Goal: Find specific page/section: Locate a particular part of the current website

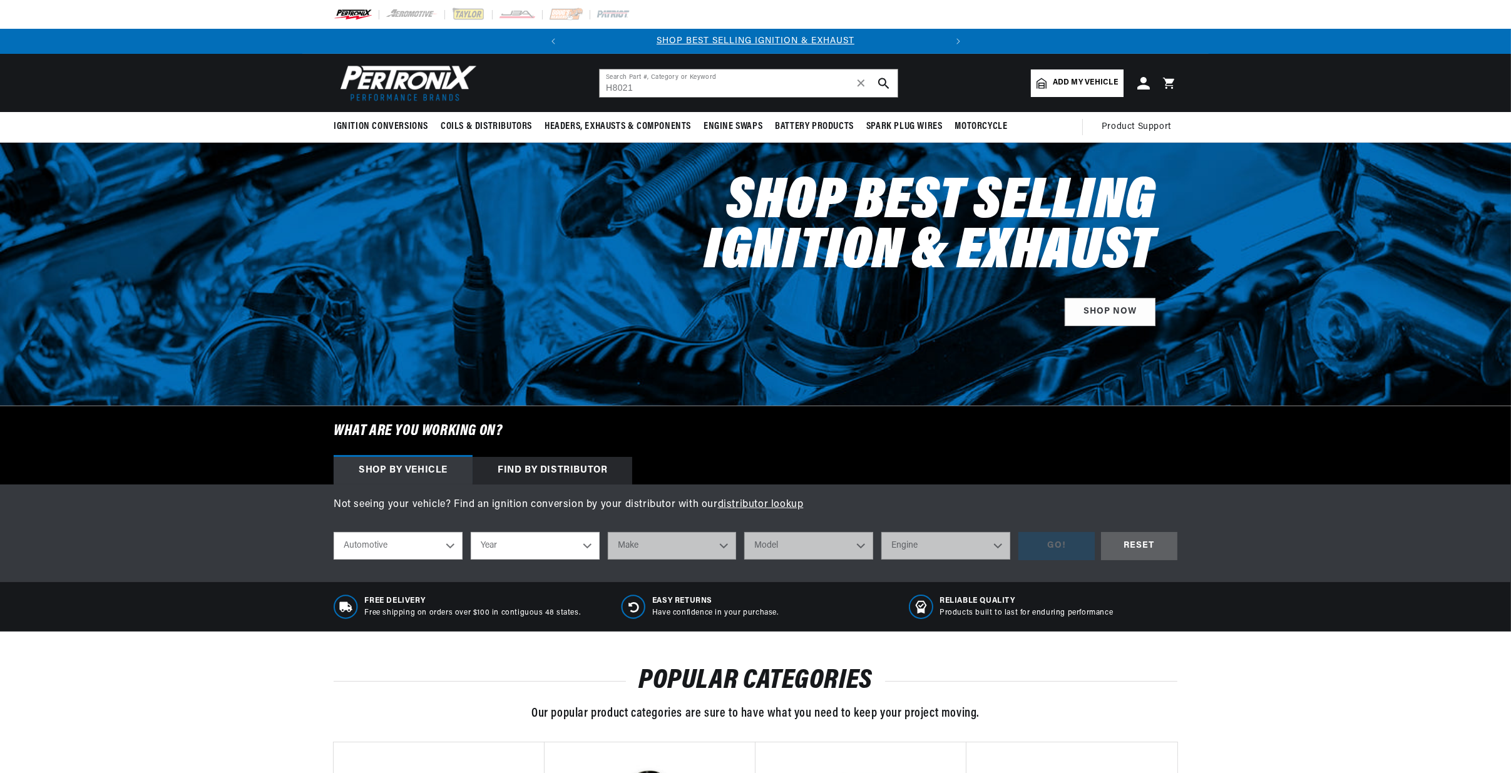
type input "H8021"
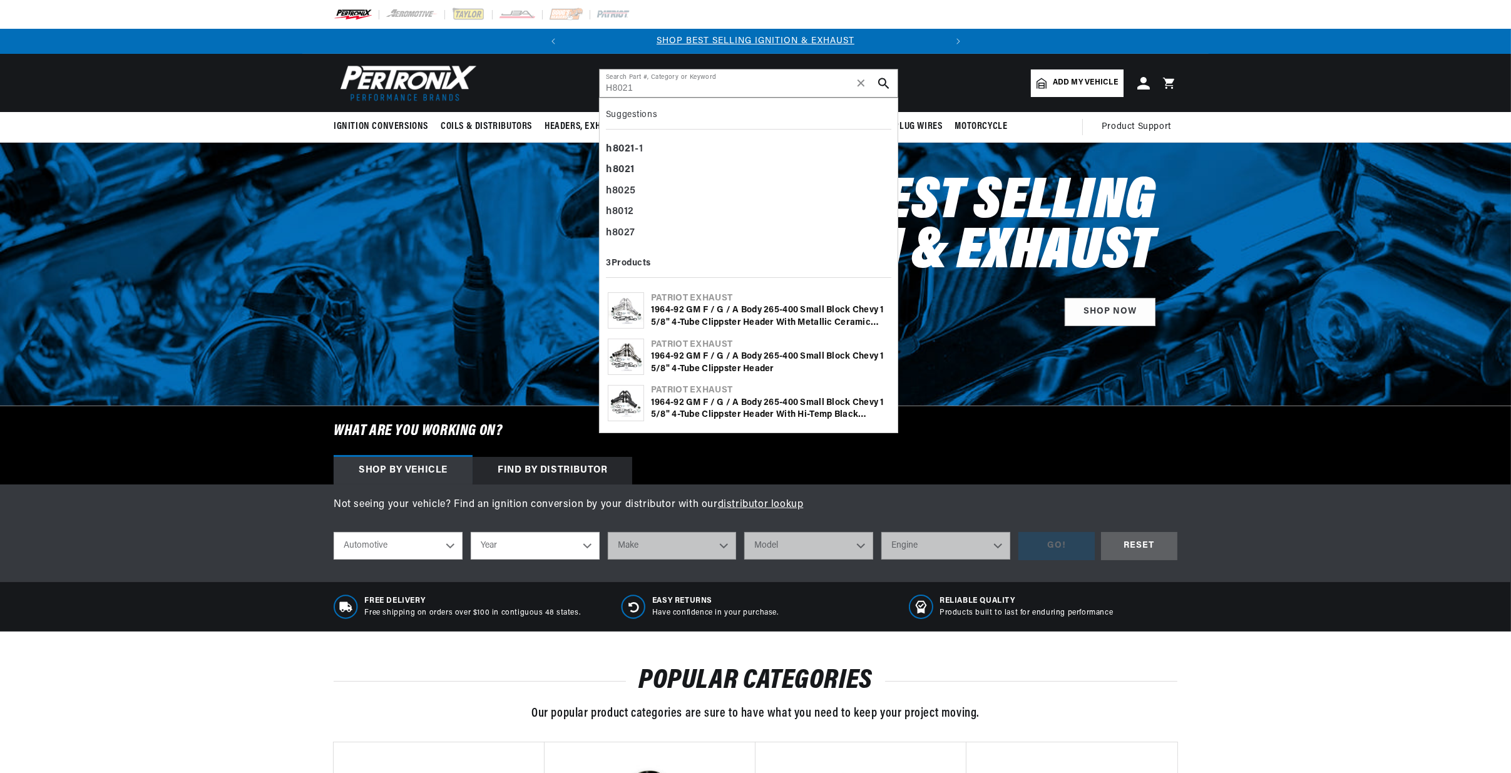
click at [875, 81] on button "search button" at bounding box center [884, 83] width 28 height 28
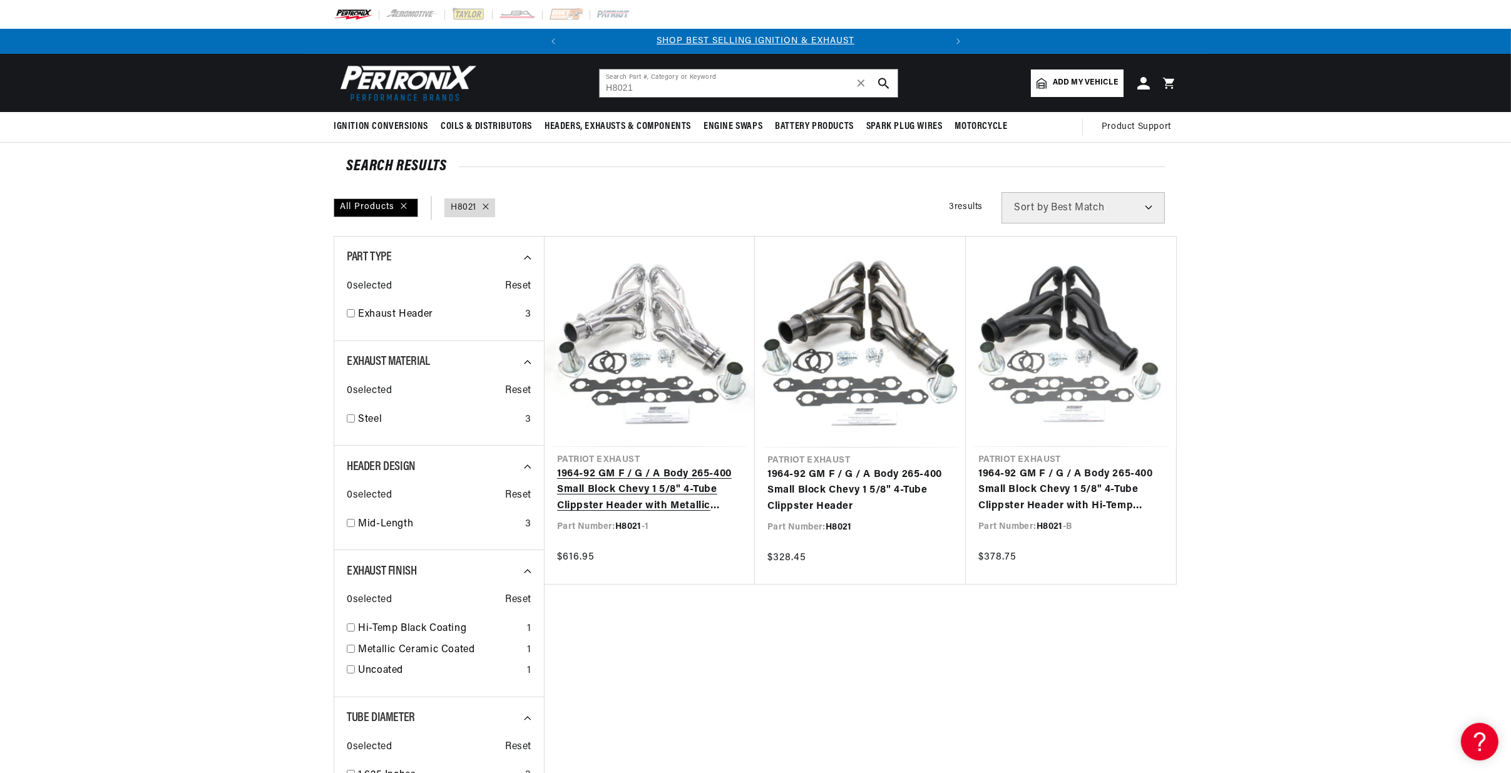
click at [656, 466] on link "1964-92 GM F / G / A Body 265-400 Small Block Chevy 1 5/8" 4-Tube Clippster Hea…" at bounding box center [649, 490] width 185 height 48
